Goal: Find specific page/section: Find specific page/section

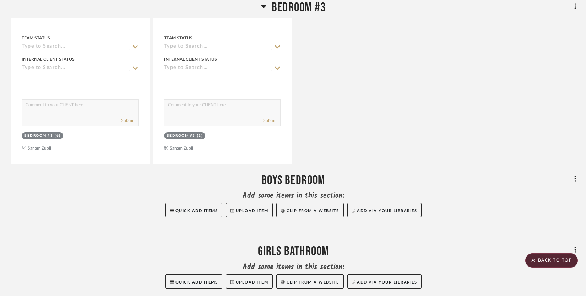
scroll to position [2107, 0]
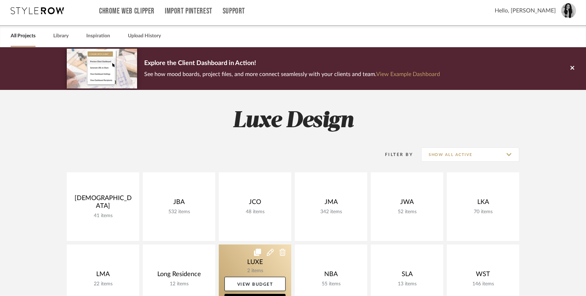
scroll to position [37, 0]
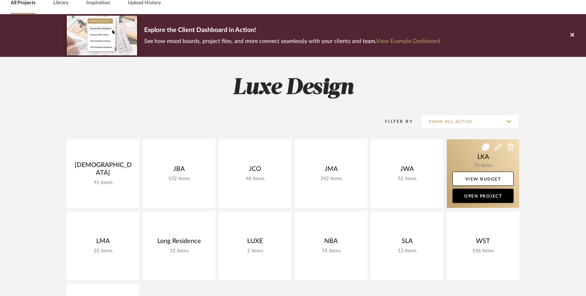
click at [469, 156] on link at bounding box center [483, 173] width 72 height 69
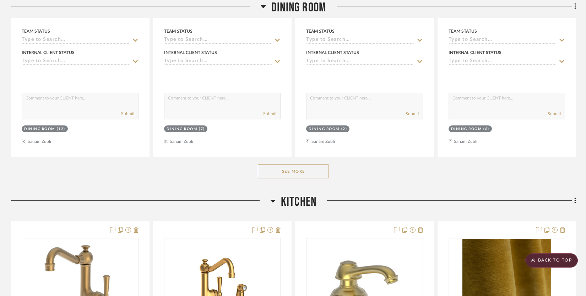
scroll to position [406, 0]
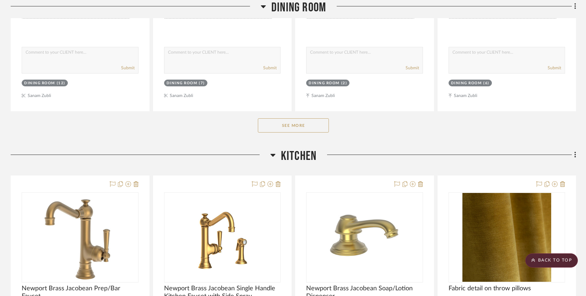
click at [294, 123] on button "See More" at bounding box center [293, 125] width 71 height 14
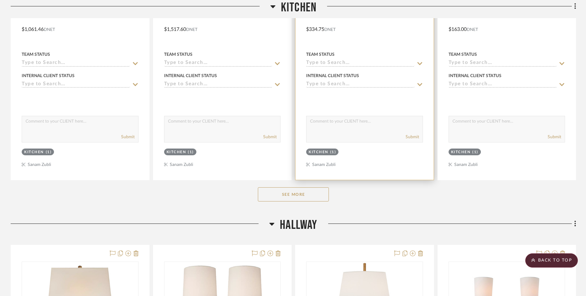
scroll to position [1617, 0]
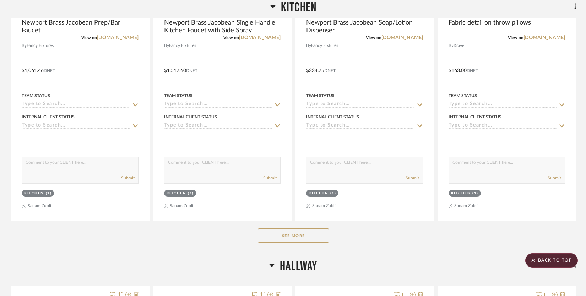
click at [281, 238] on button "See More" at bounding box center [293, 235] width 71 height 14
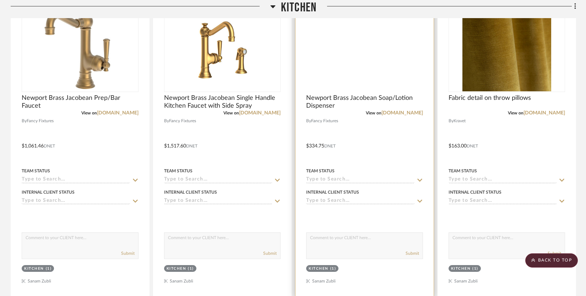
scroll to position [1483, 0]
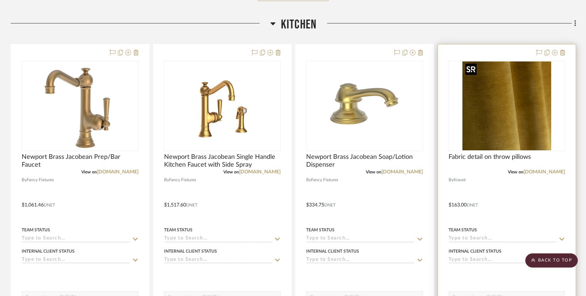
click at [0, 0] on img at bounding box center [0, 0] width 0 height 0
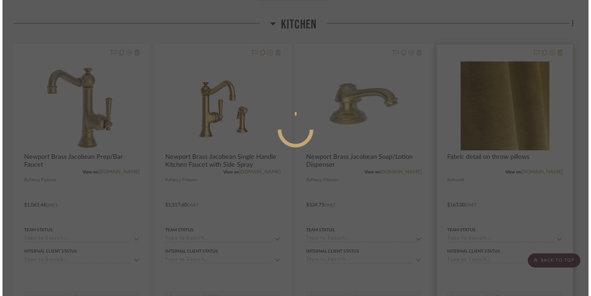
scroll to position [0, 0]
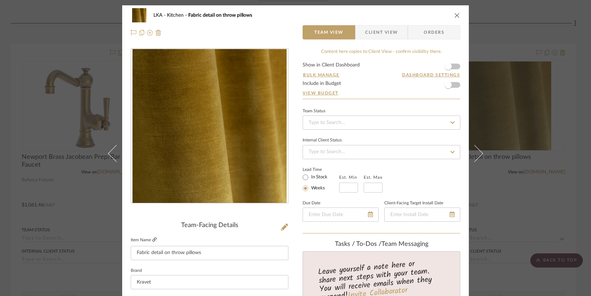
click at [153, 238] on icon at bounding box center [154, 239] width 4 height 4
click at [456, 15] on icon "close" at bounding box center [457, 15] width 6 height 6
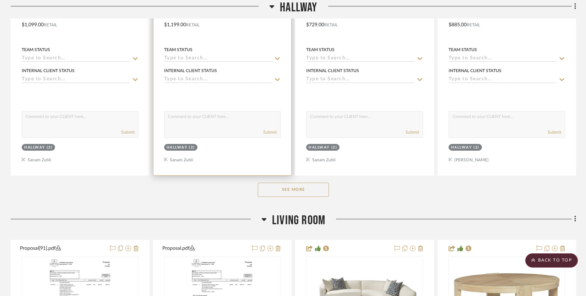
scroll to position [4256, 0]
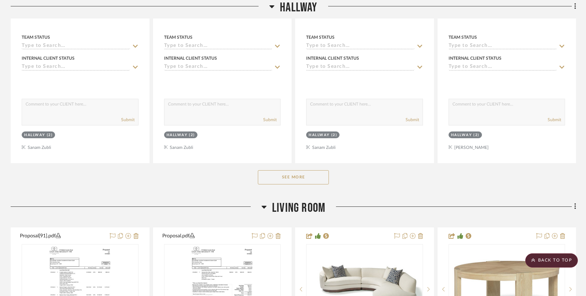
click at [272, 172] on button "See More" at bounding box center [293, 177] width 71 height 14
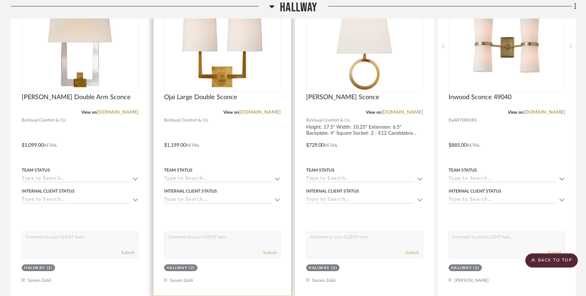
scroll to position [4017, 0]
